Goal: Task Accomplishment & Management: Use online tool/utility

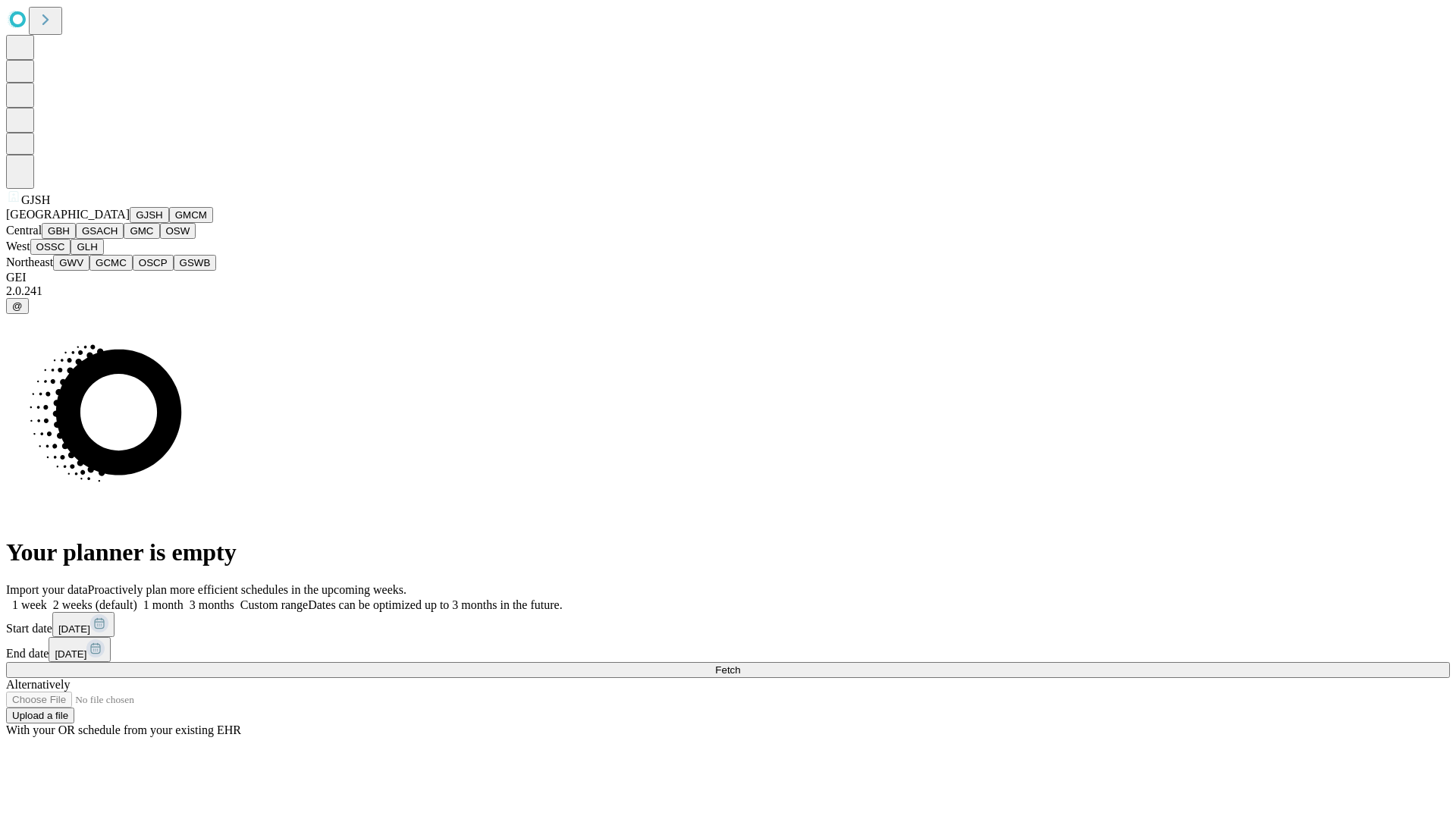
click at [129, 223] on button "GJSH" at bounding box center [149, 215] width 39 height 16
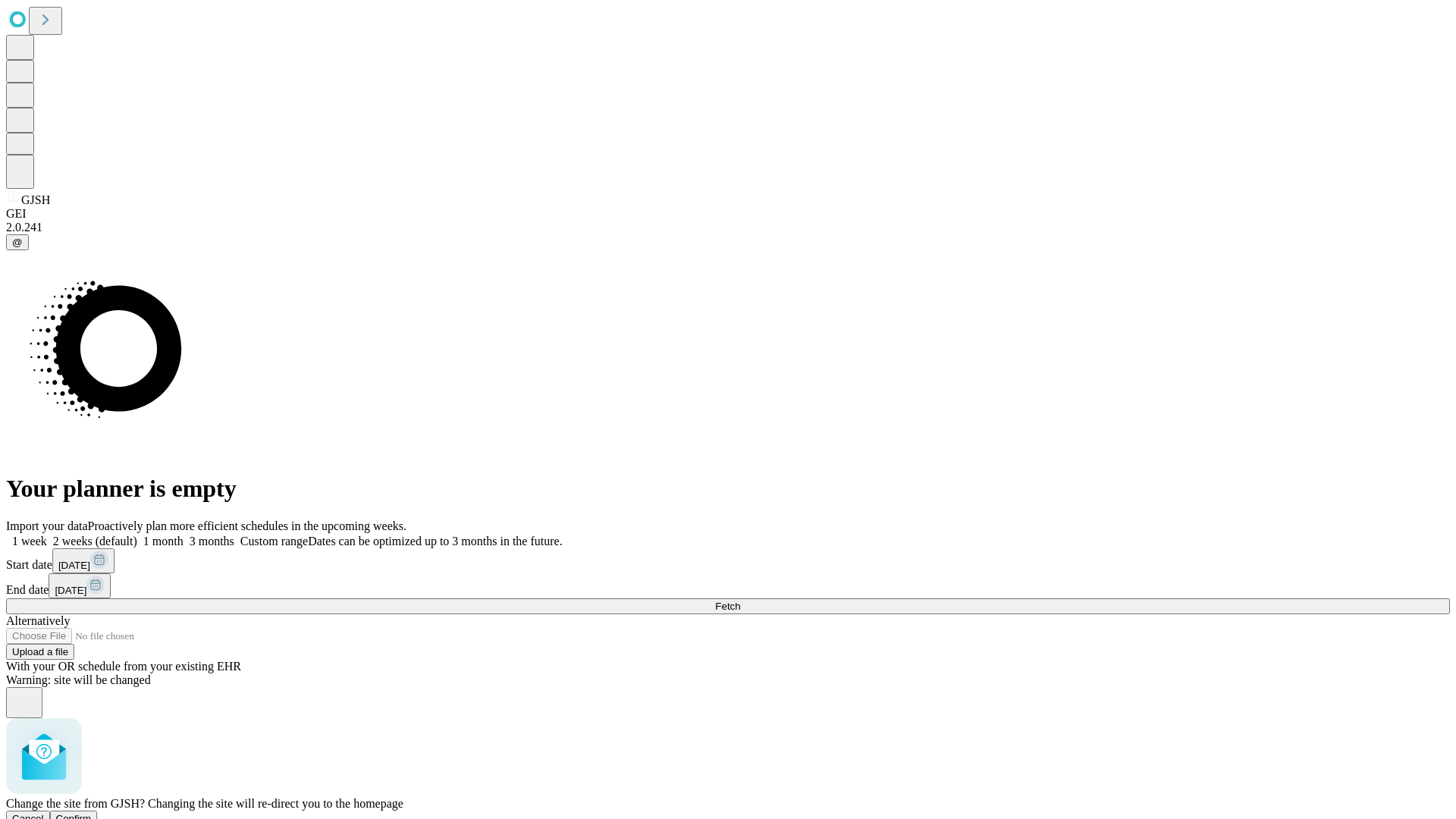
click at [92, 813] on span "Confirm" at bounding box center [74, 818] width 36 height 11
click at [183, 535] on label "1 month" at bounding box center [160, 541] width 46 height 13
click at [740, 601] on span "Fetch" at bounding box center [727, 606] width 25 height 11
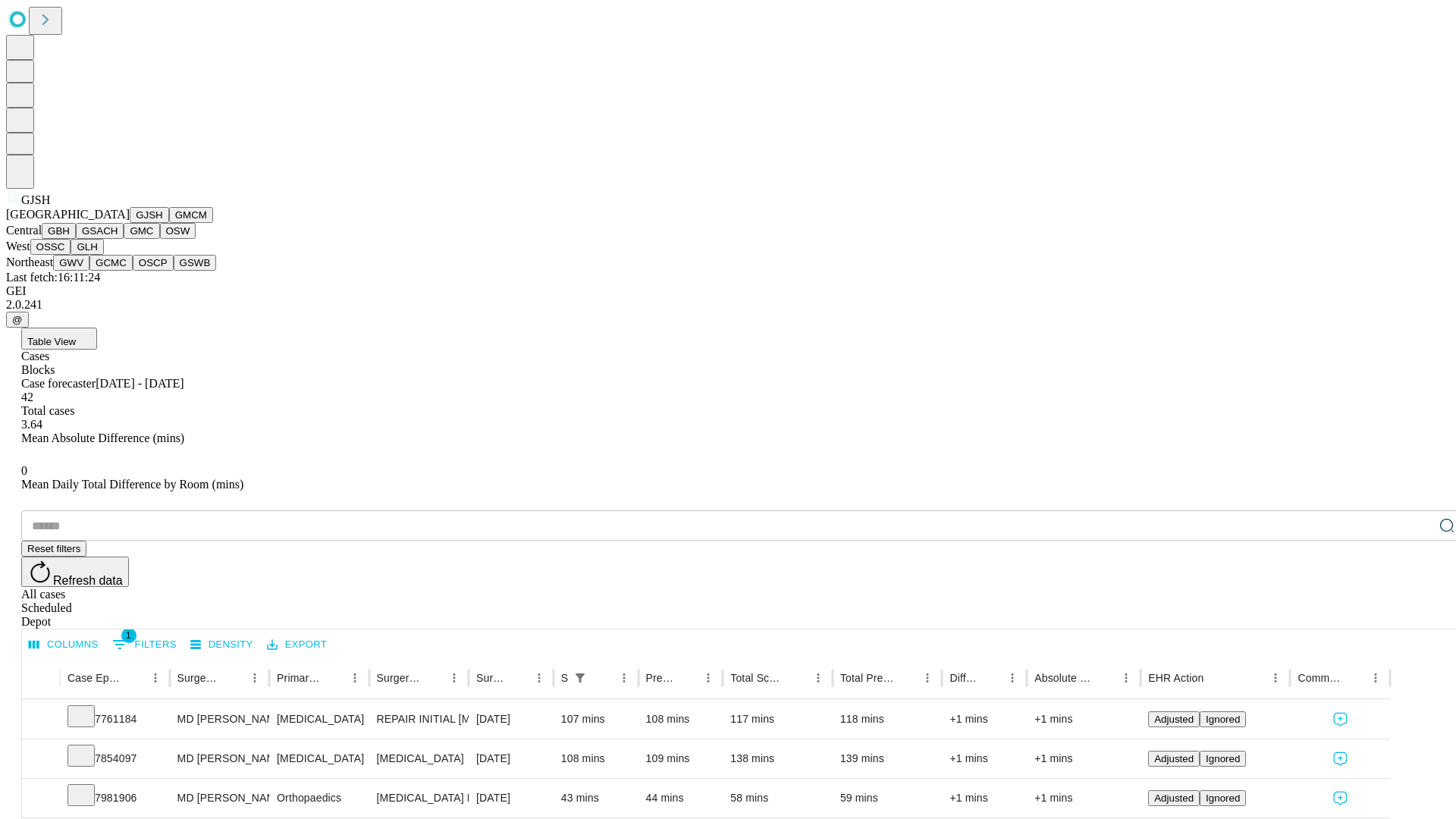
click at [170, 223] on button "GMCM" at bounding box center [192, 215] width 44 height 16
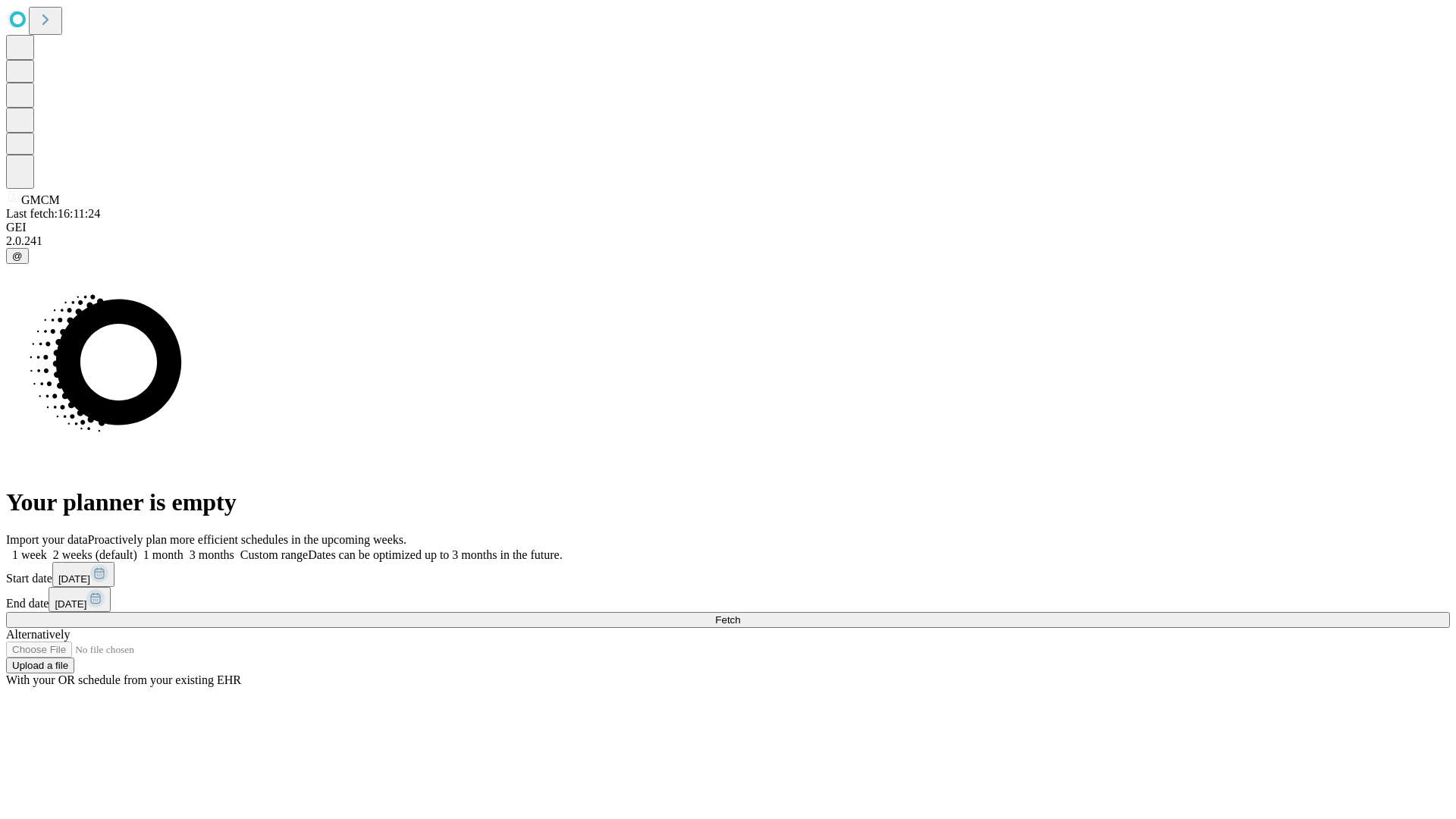
click at [183, 549] on label "1 month" at bounding box center [160, 555] width 46 height 13
click at [740, 614] on span "Fetch" at bounding box center [727, 620] width 25 height 11
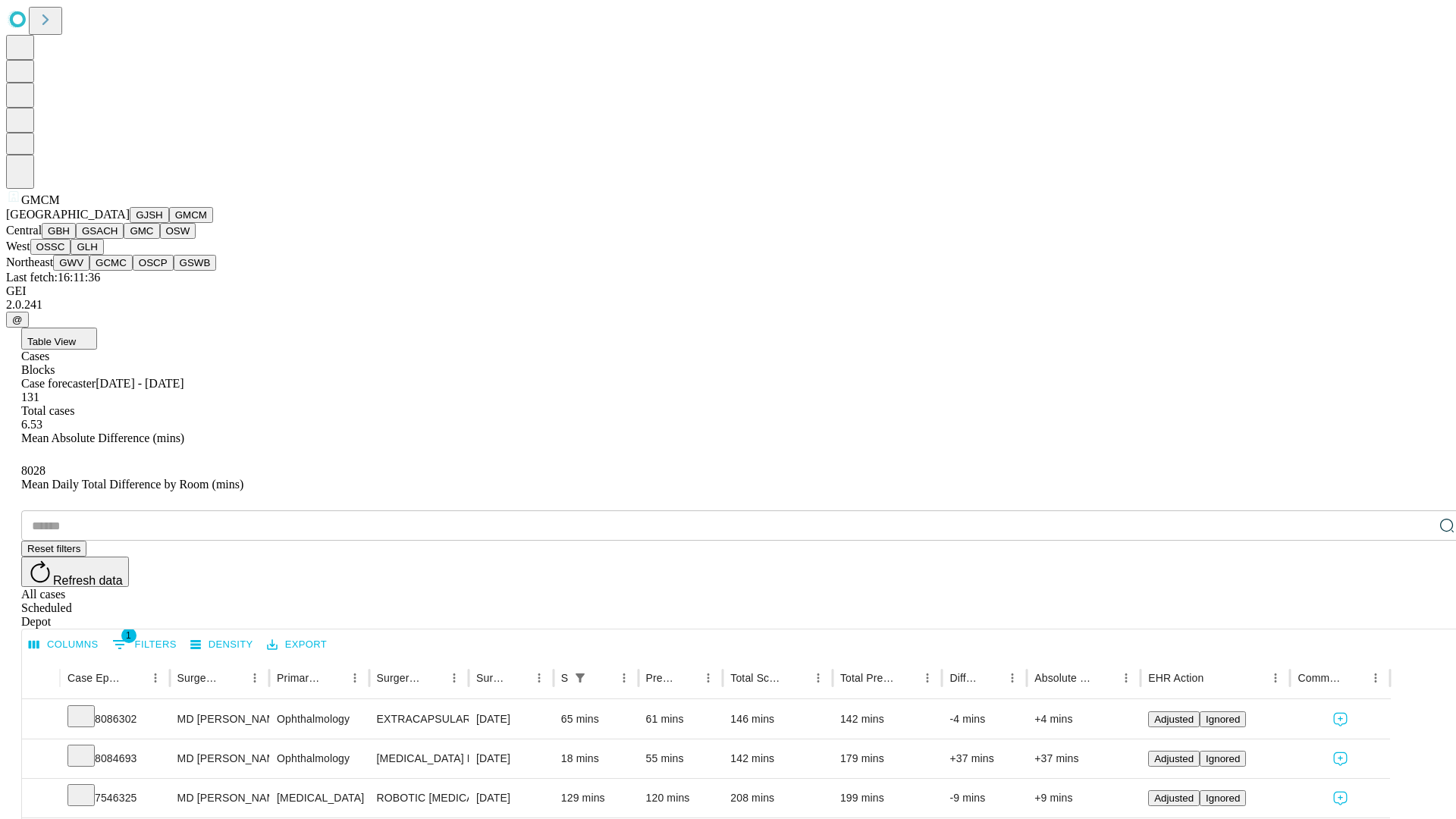
click at [76, 239] on button "GBH" at bounding box center [59, 231] width 34 height 16
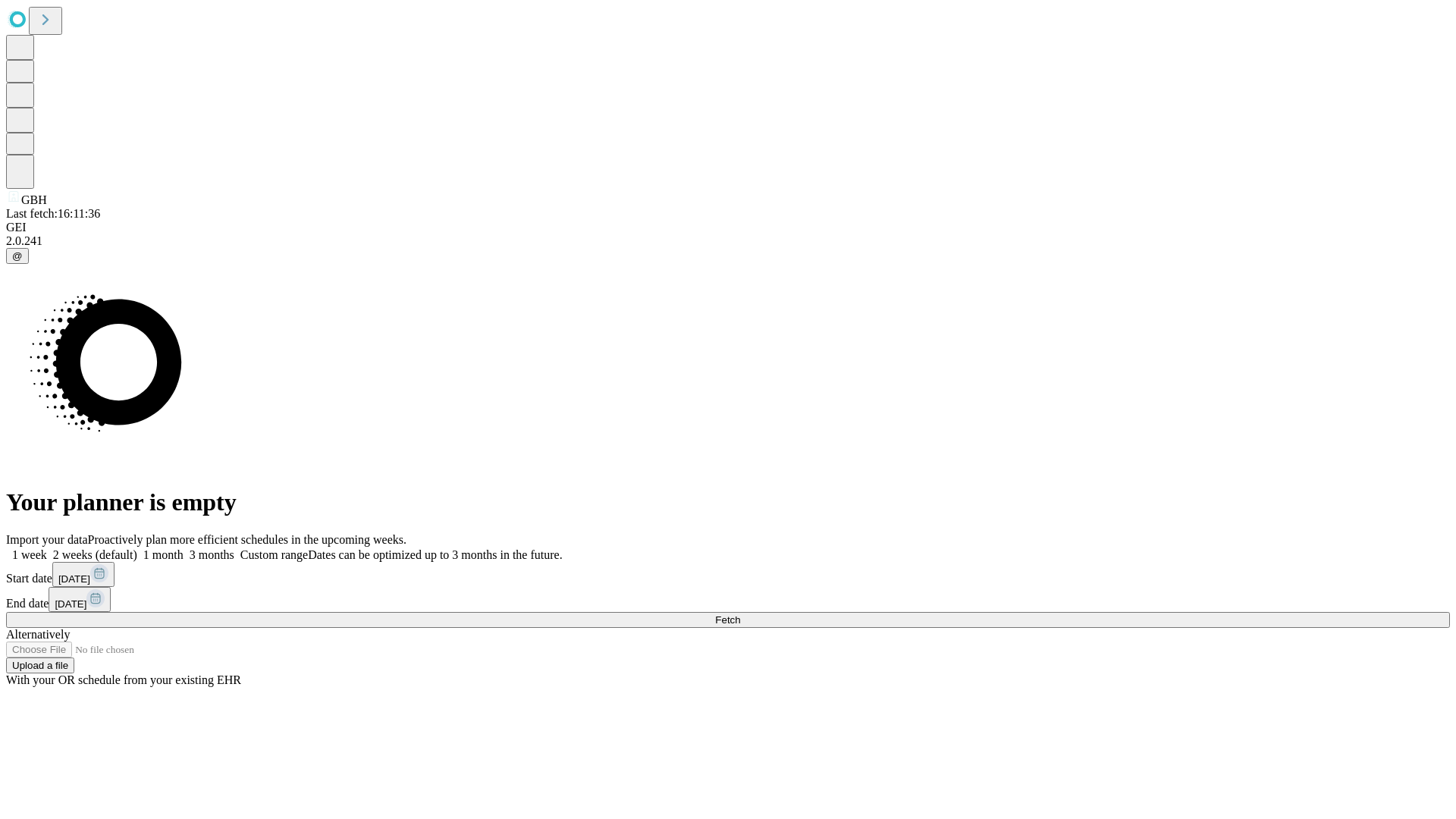
click at [183, 549] on label "1 month" at bounding box center [160, 555] width 46 height 13
click at [740, 614] on span "Fetch" at bounding box center [727, 620] width 25 height 11
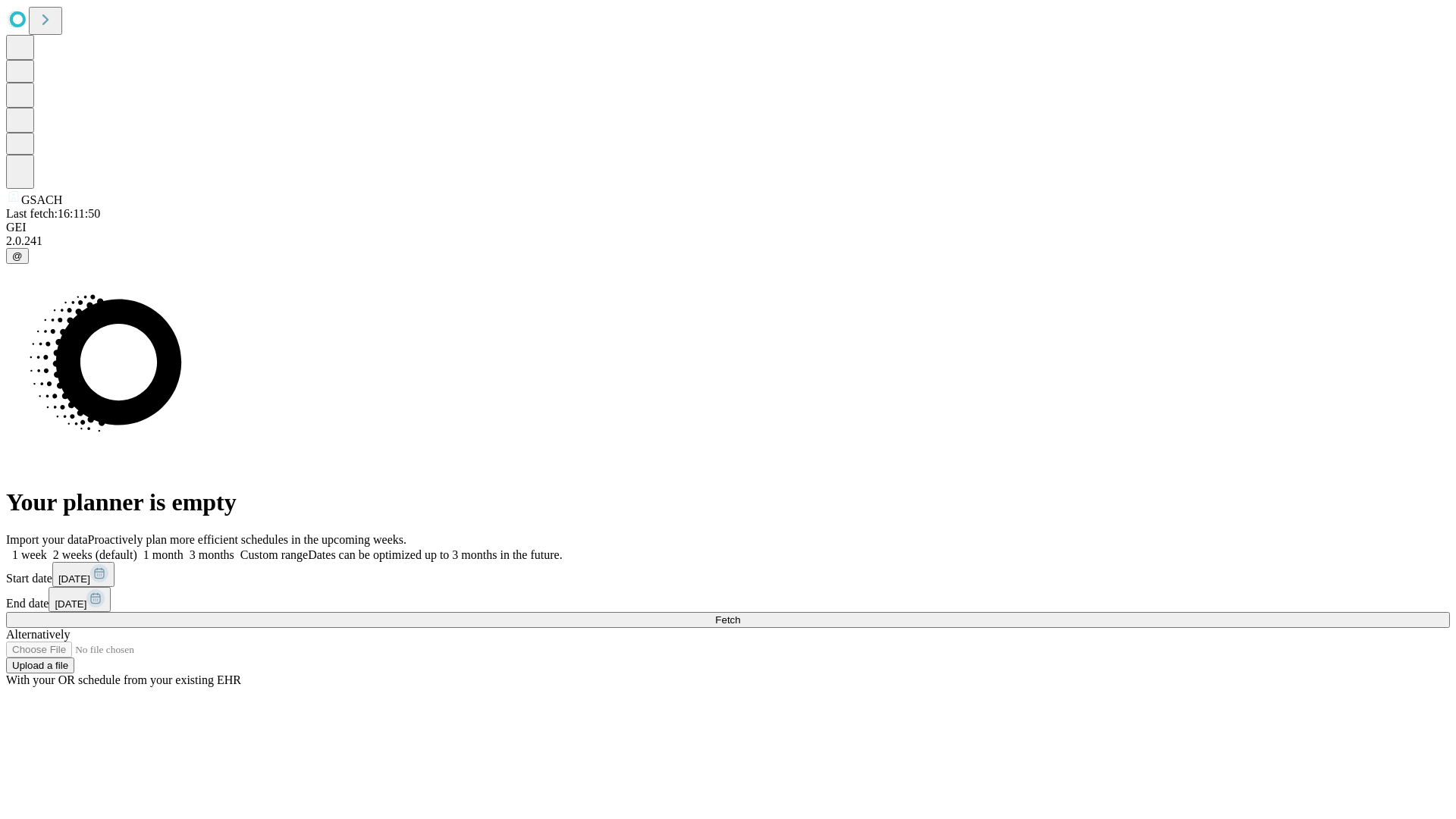
click at [183, 549] on label "1 month" at bounding box center [160, 555] width 46 height 13
click at [740, 614] on span "Fetch" at bounding box center [727, 620] width 25 height 11
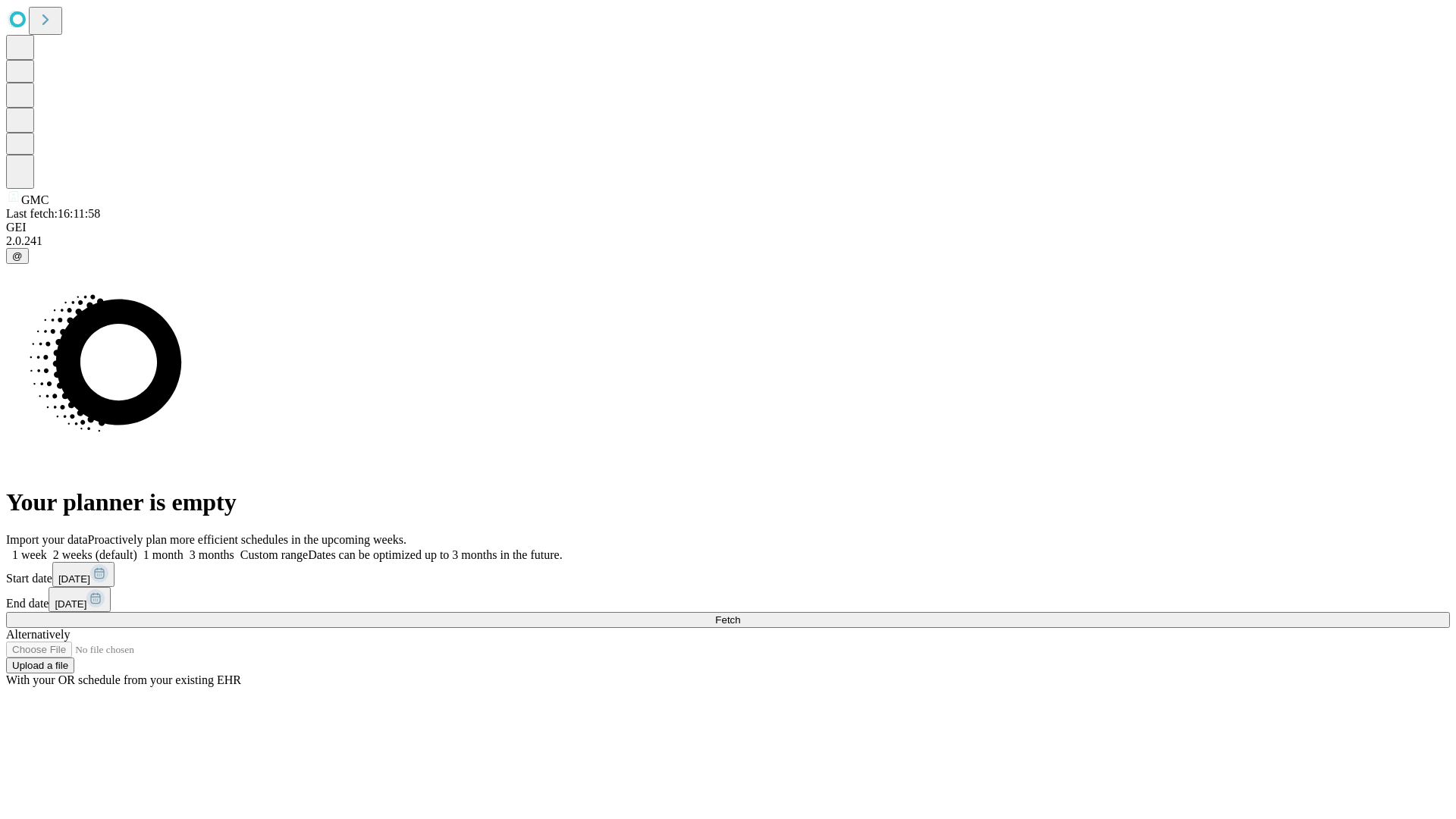
click at [183, 549] on label "1 month" at bounding box center [160, 555] width 46 height 13
click at [740, 614] on span "Fetch" at bounding box center [727, 620] width 25 height 11
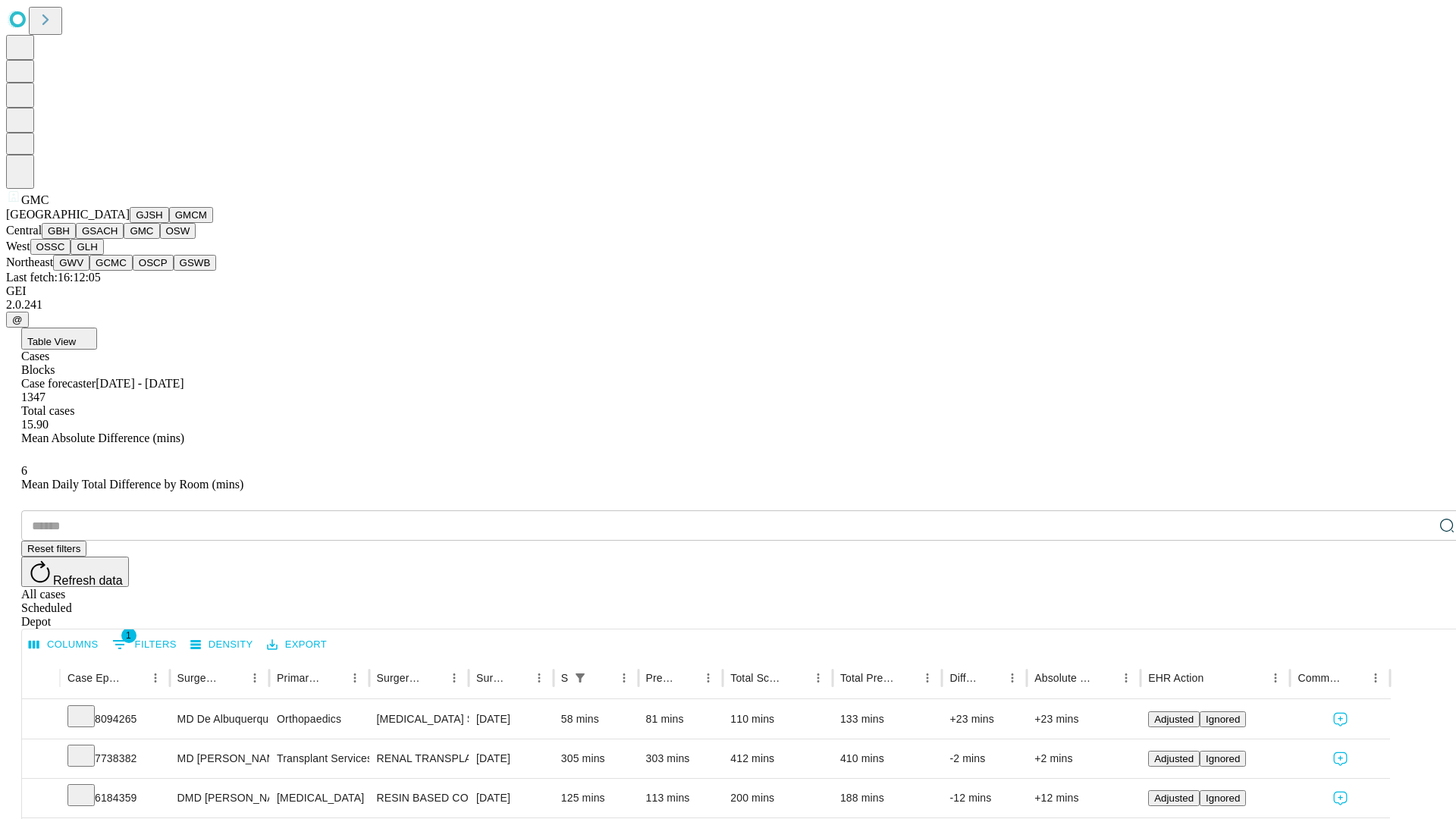
click at [160, 239] on button "OSW" at bounding box center [178, 231] width 37 height 16
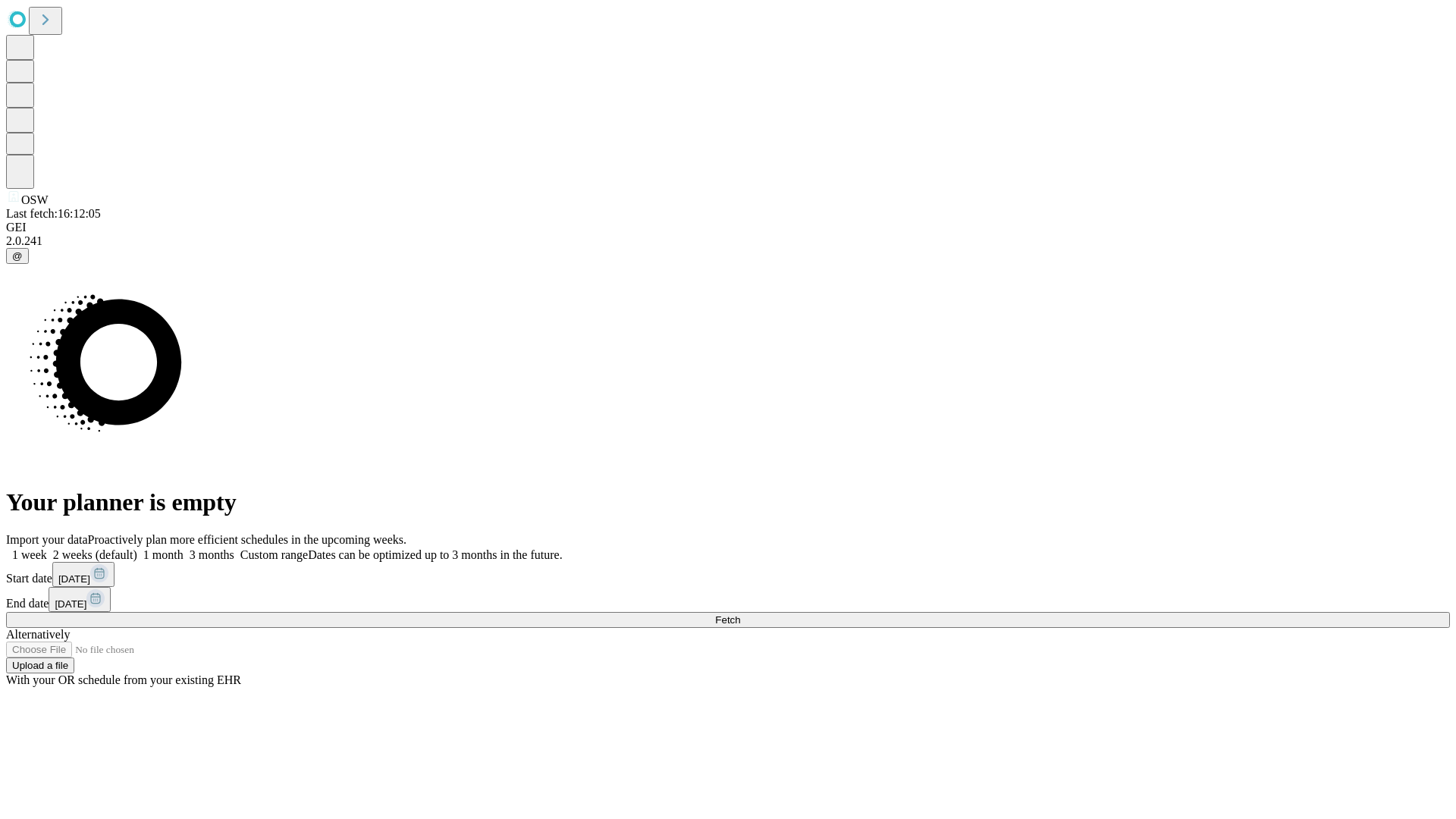
click at [183, 549] on label "1 month" at bounding box center [160, 555] width 46 height 13
click at [740, 614] on span "Fetch" at bounding box center [727, 620] width 25 height 11
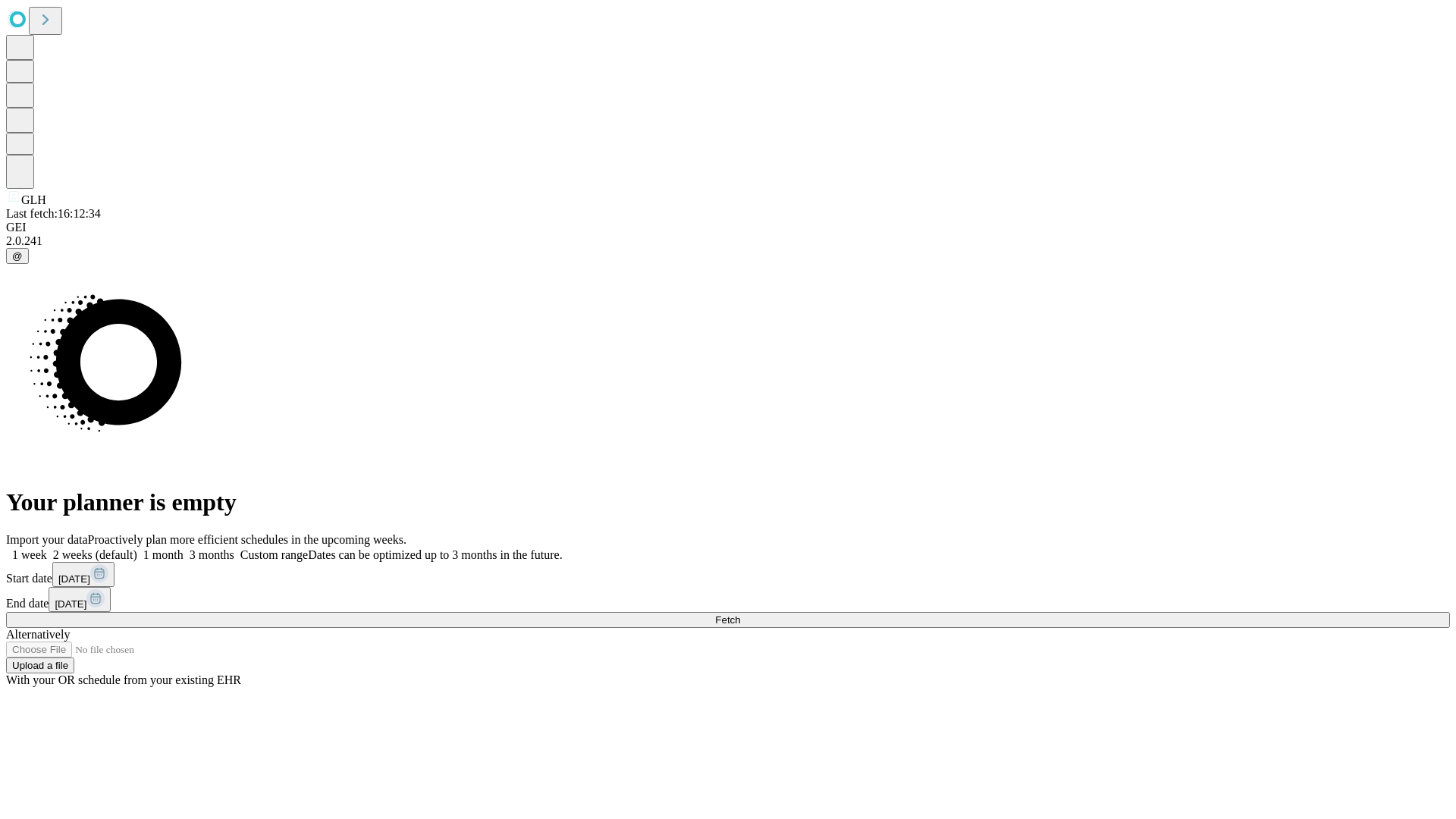
click at [183, 549] on label "1 month" at bounding box center [160, 555] width 46 height 13
click at [740, 614] on span "Fetch" at bounding box center [727, 620] width 25 height 11
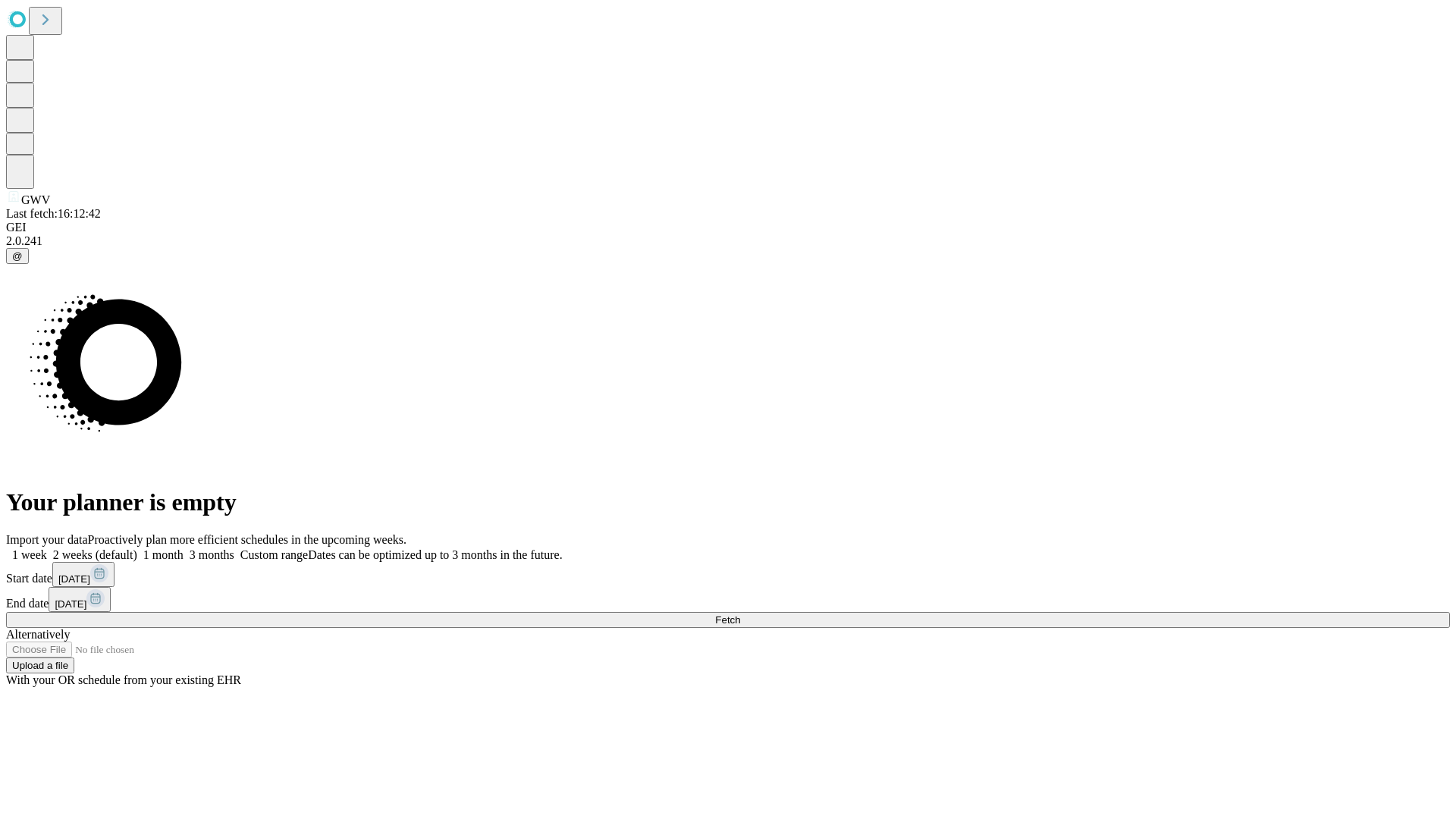
click at [183, 549] on label "1 month" at bounding box center [160, 555] width 46 height 13
click at [740, 614] on span "Fetch" at bounding box center [727, 620] width 25 height 11
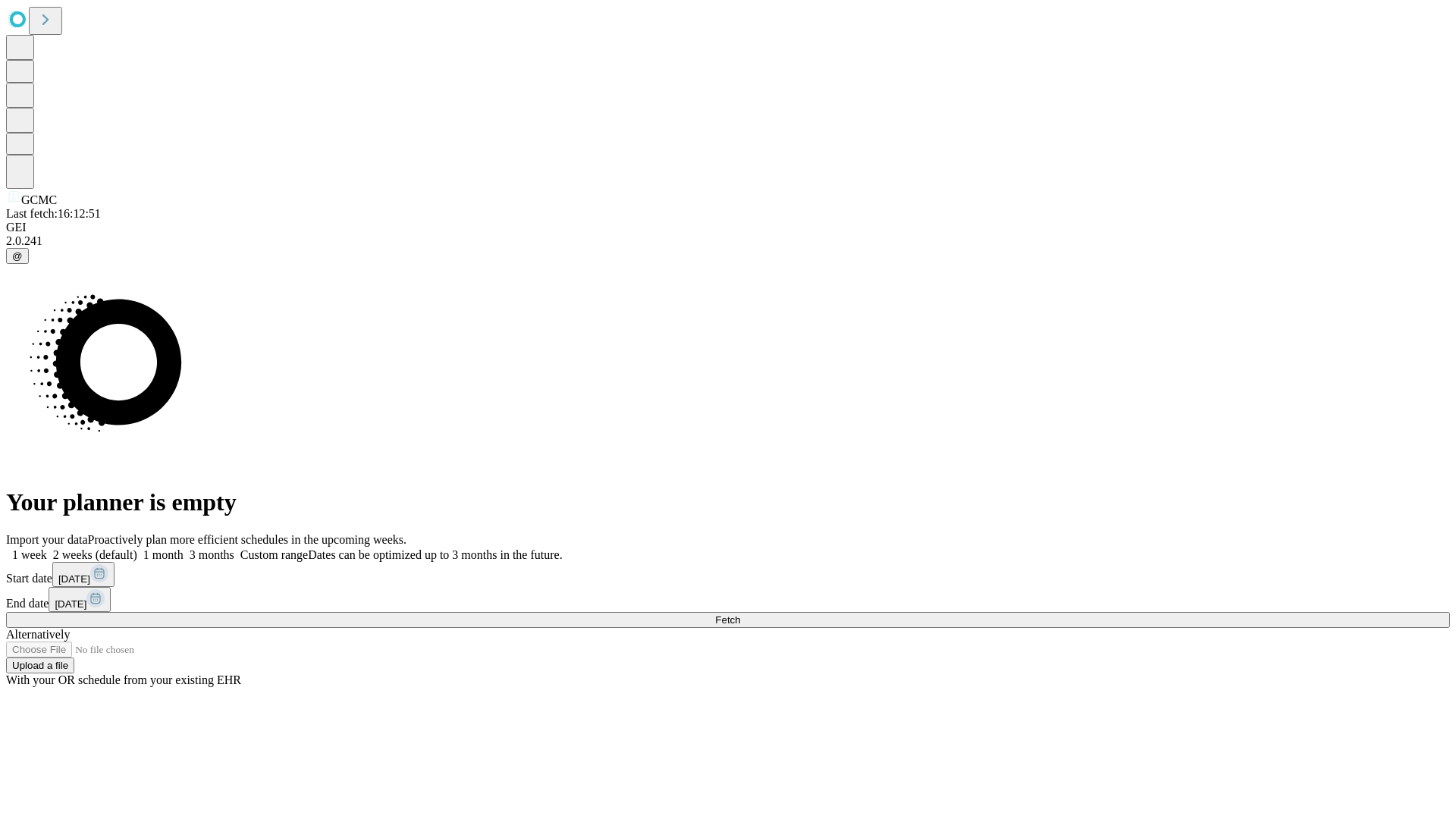
click at [183, 549] on label "1 month" at bounding box center [160, 555] width 46 height 13
click at [740, 614] on span "Fetch" at bounding box center [727, 620] width 25 height 11
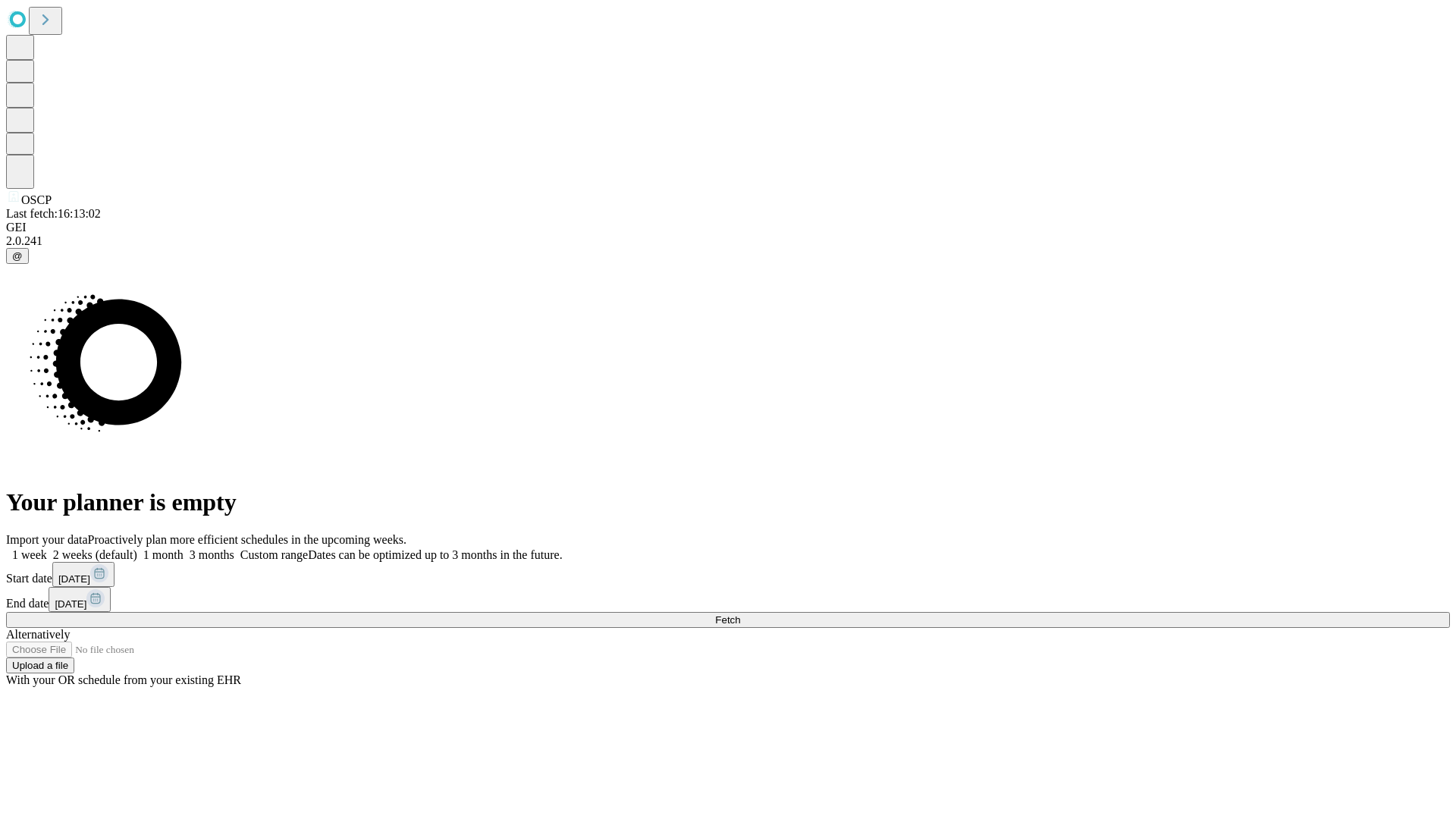
click at [183, 549] on label "1 month" at bounding box center [160, 555] width 46 height 13
click at [740, 614] on span "Fetch" at bounding box center [727, 620] width 25 height 11
